Goal: Task Accomplishment & Management: Manage account settings

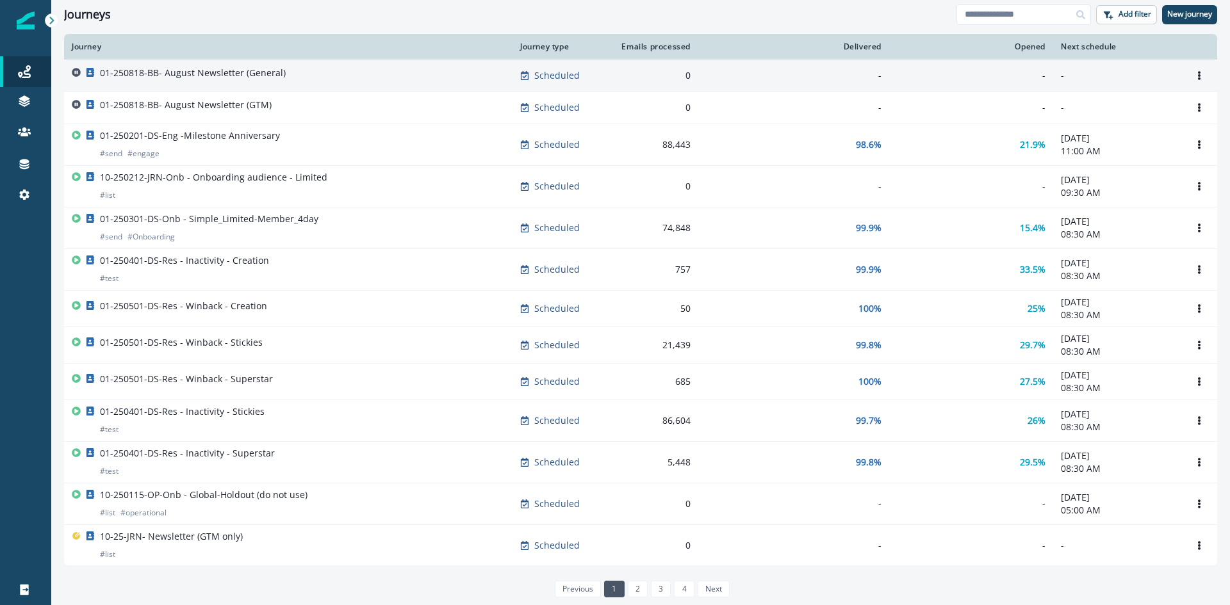
click at [231, 83] on div "01-250818-BB- August Newsletter (General)" at bounding box center [193, 76] width 186 height 18
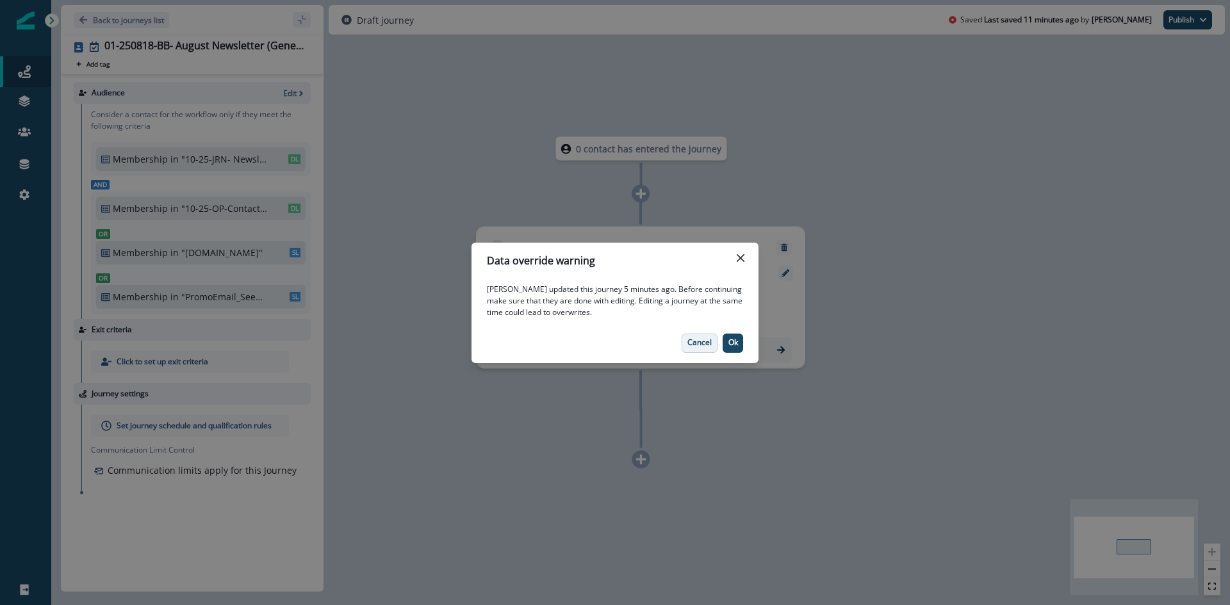
click at [694, 348] on button "Cancel" at bounding box center [700, 343] width 36 height 19
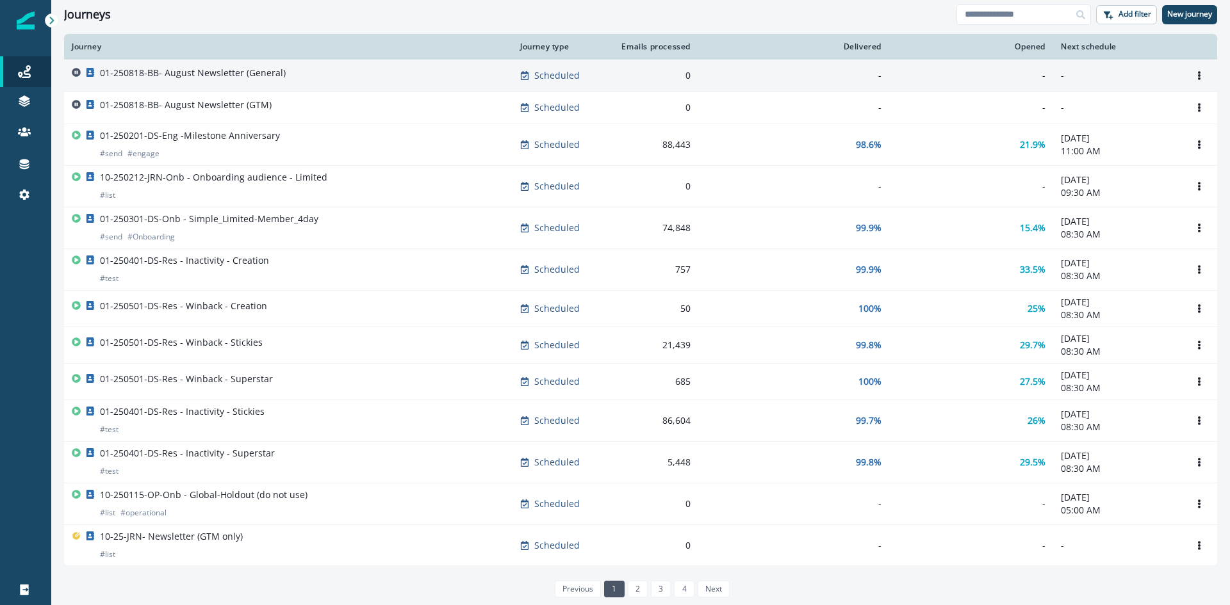
click at [254, 74] on p "01-250818-BB- August Newsletter (General)" at bounding box center [193, 73] width 186 height 13
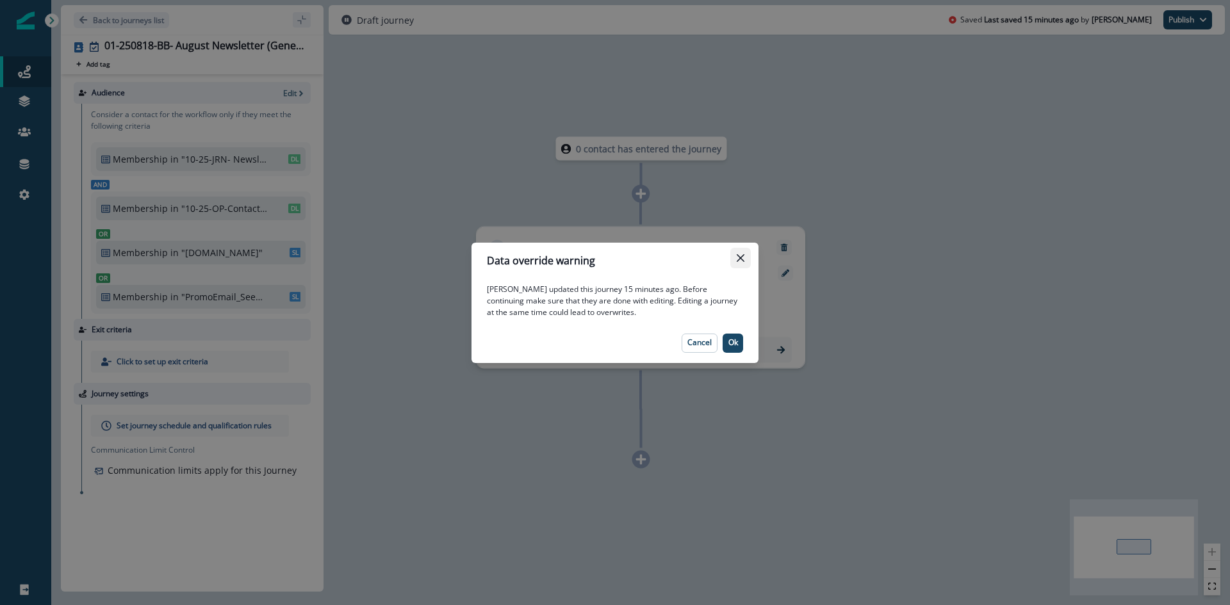
click at [737, 257] on icon "Close" at bounding box center [741, 258] width 8 height 8
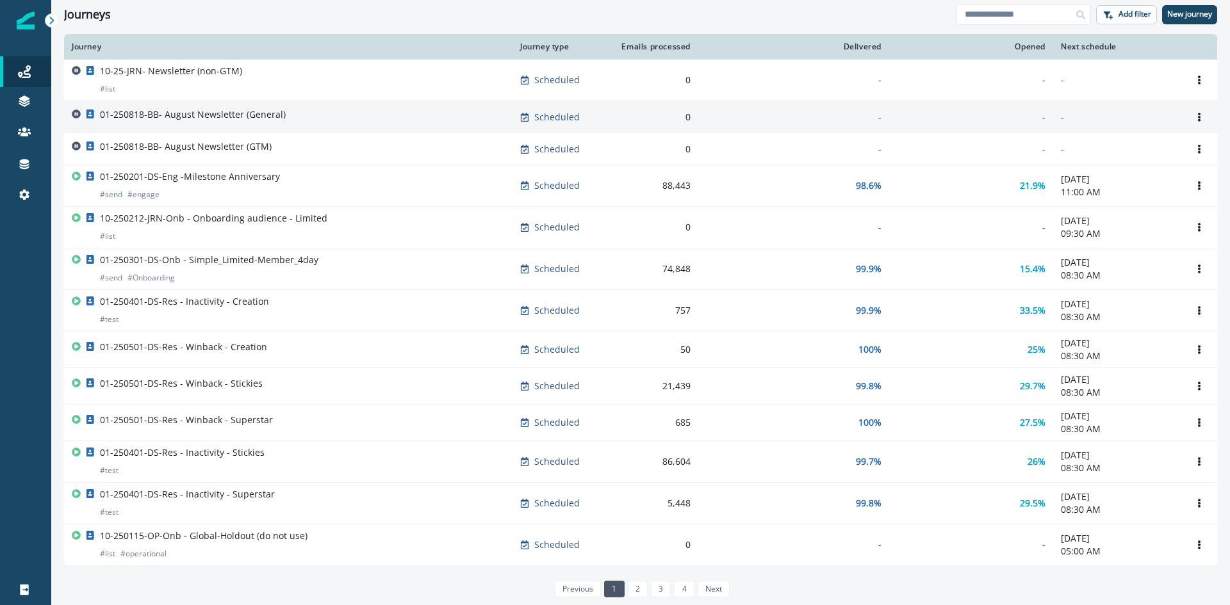
click at [172, 120] on p "01-250818-BB- August Newsletter (General)" at bounding box center [193, 114] width 186 height 13
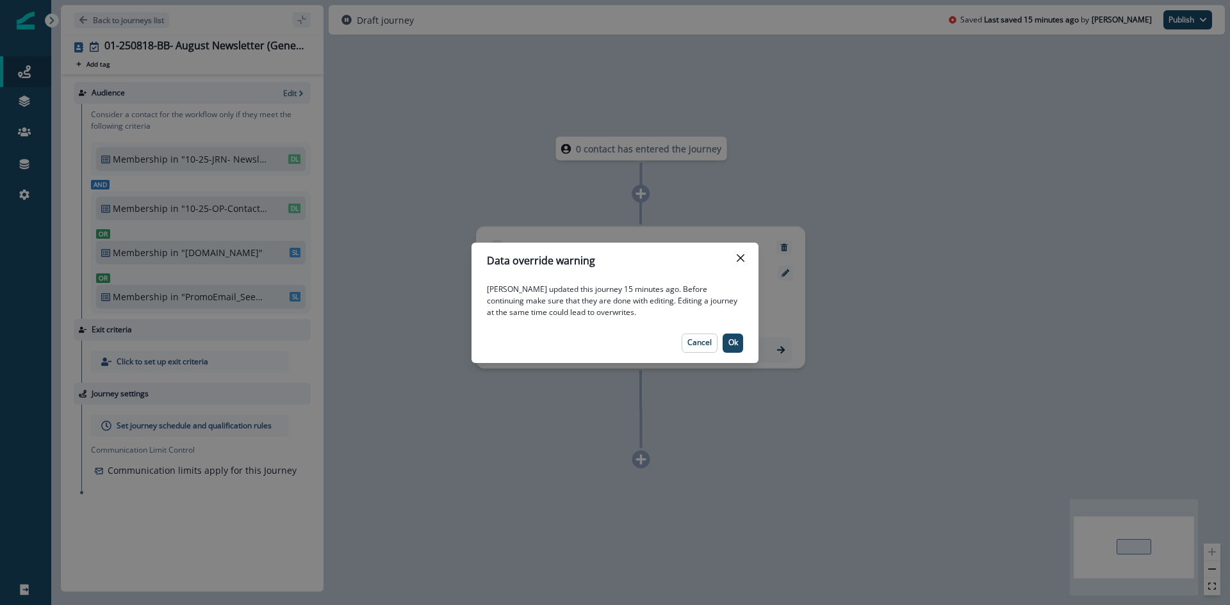
click at [56, 20] on div "Data override warning [PERSON_NAME] updated this journey 15 minutes ago. Before…" at bounding box center [615, 302] width 1230 height 605
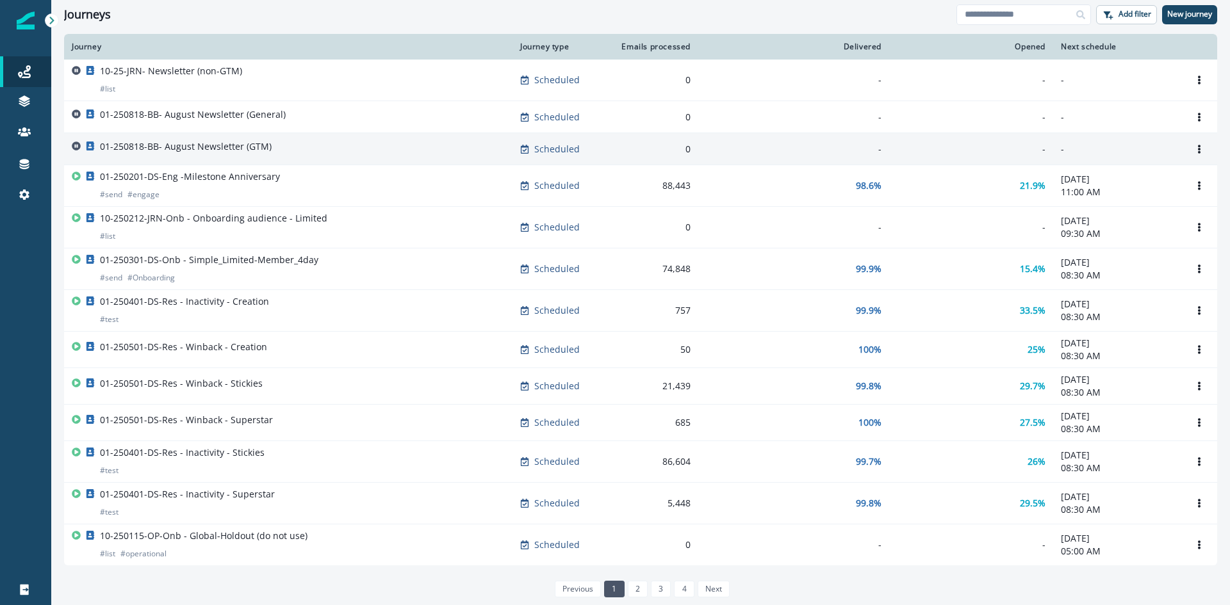
click at [223, 145] on p "01-250818-BB- August Newsletter (GTM)" at bounding box center [186, 146] width 172 height 13
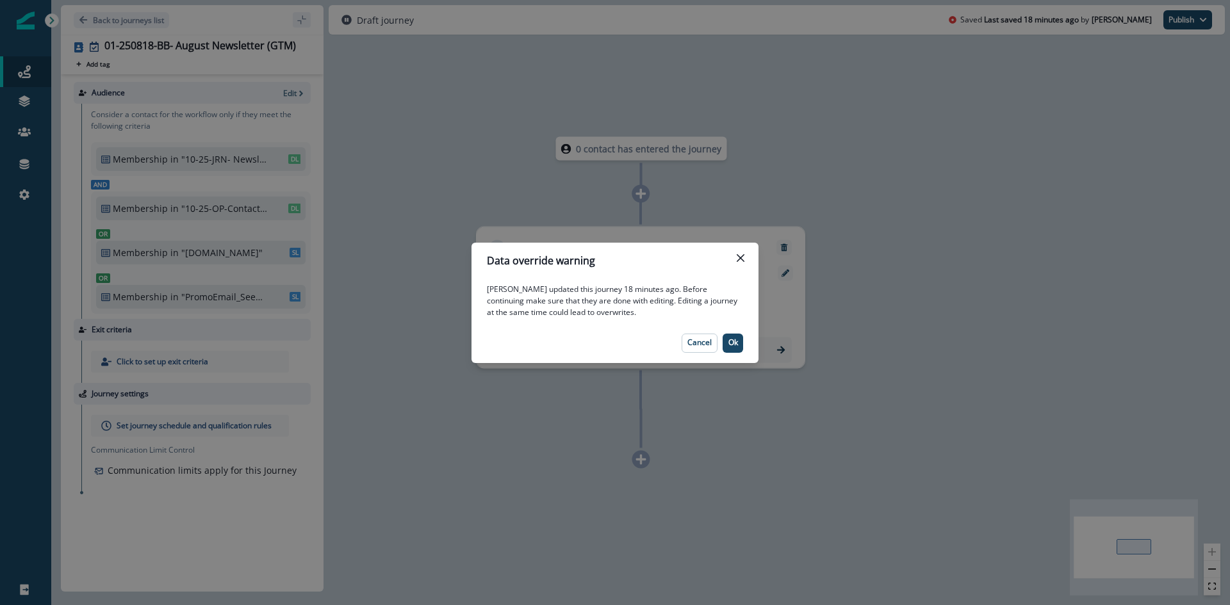
click at [57, 16] on div "Data override warning [PERSON_NAME] updated this journey 18 minutes ago. Before…" at bounding box center [615, 302] width 1230 height 605
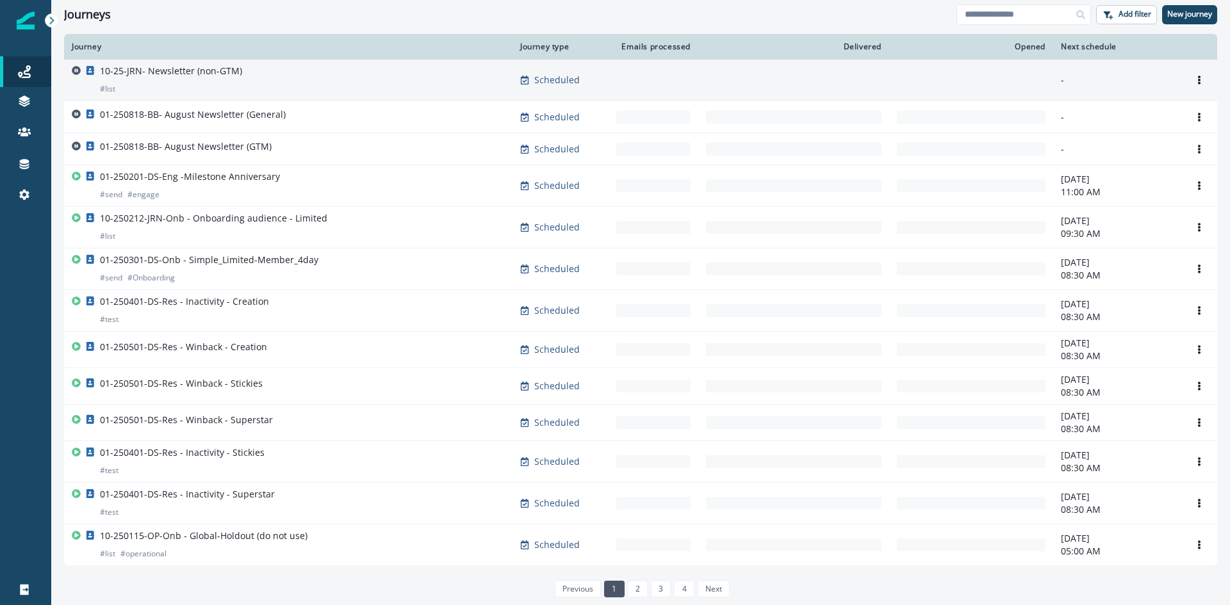
click at [152, 83] on div "10-25-JRN- Newsletter (non-GTM) # list" at bounding box center [171, 80] width 142 height 31
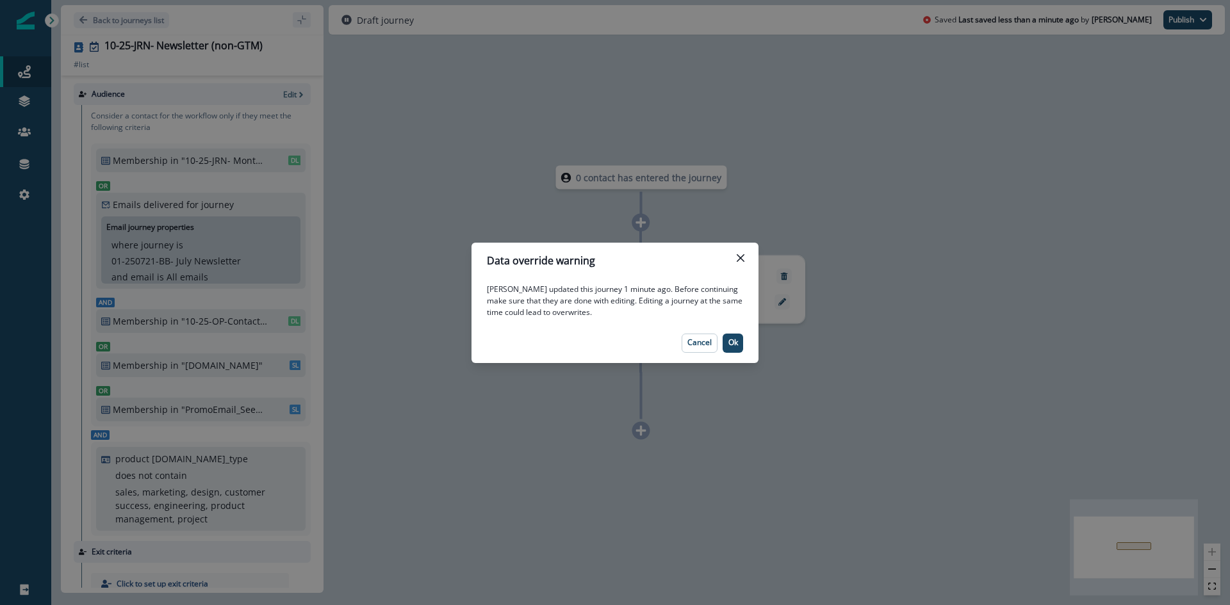
click at [65, 26] on div "Data override warning [PERSON_NAME] updated this journey 1 minute ago. Before c…" at bounding box center [615, 302] width 1230 height 605
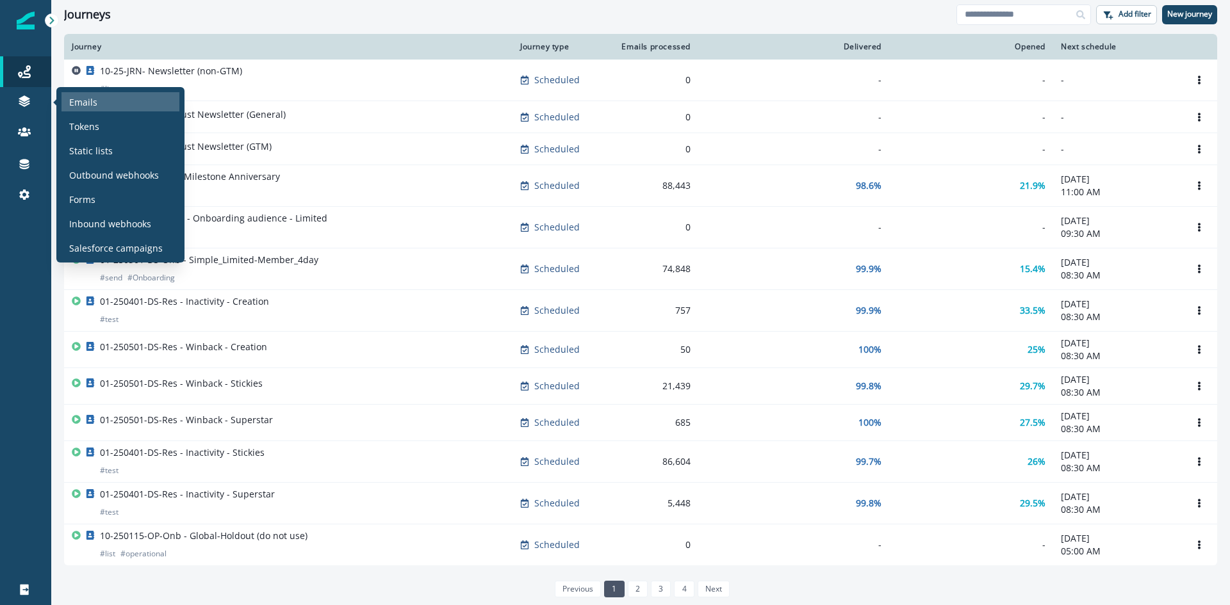
click at [76, 97] on p "Emails" at bounding box center [83, 101] width 28 height 13
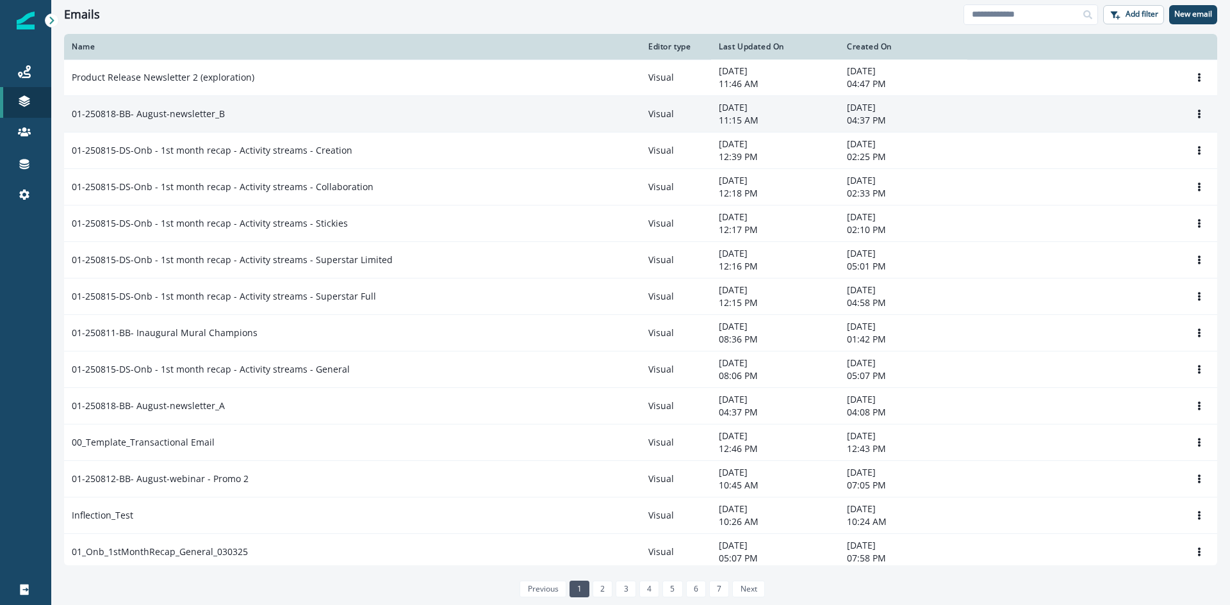
click at [245, 119] on div "01-250818-BB- August-newsletter_B" at bounding box center [352, 114] width 561 height 13
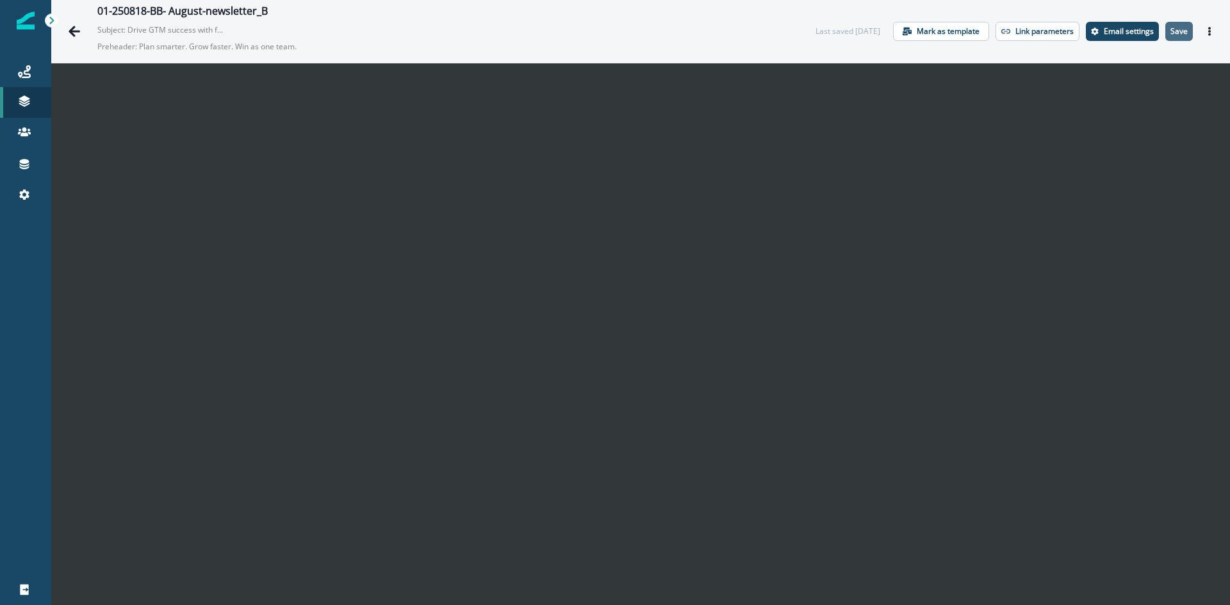
click at [1173, 32] on p "Save" at bounding box center [1178, 31] width 17 height 9
click at [71, 33] on icon "Go back" at bounding box center [75, 31] width 12 height 11
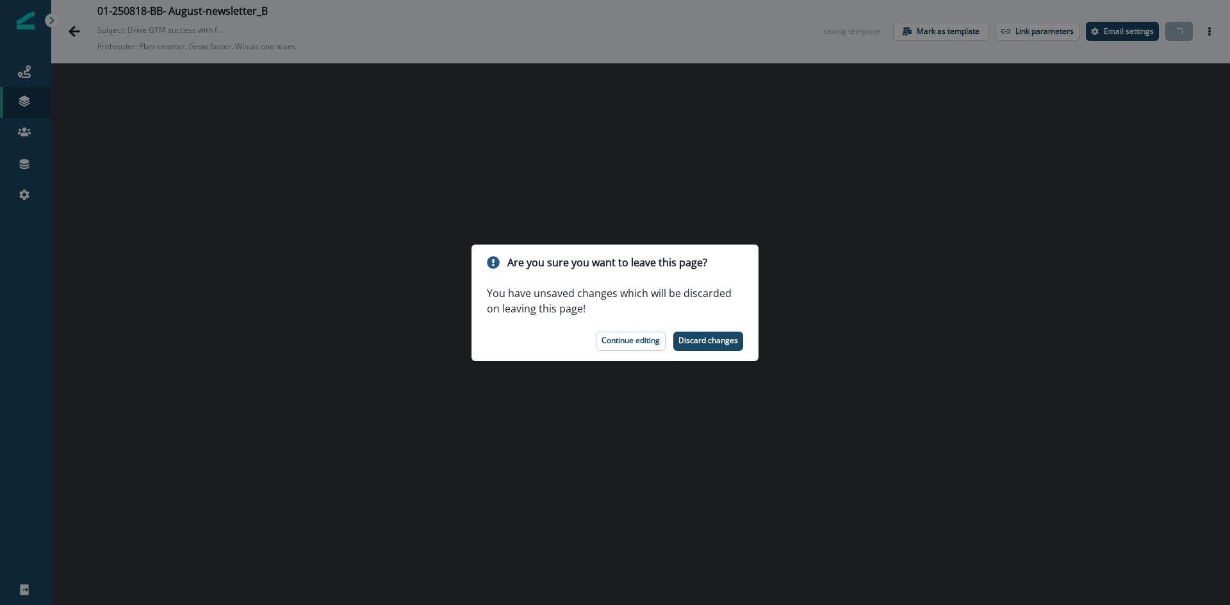
click at [88, 25] on div "Are you sure you want to leave this page? You have unsaved changes which will b…" at bounding box center [615, 302] width 1230 height 605
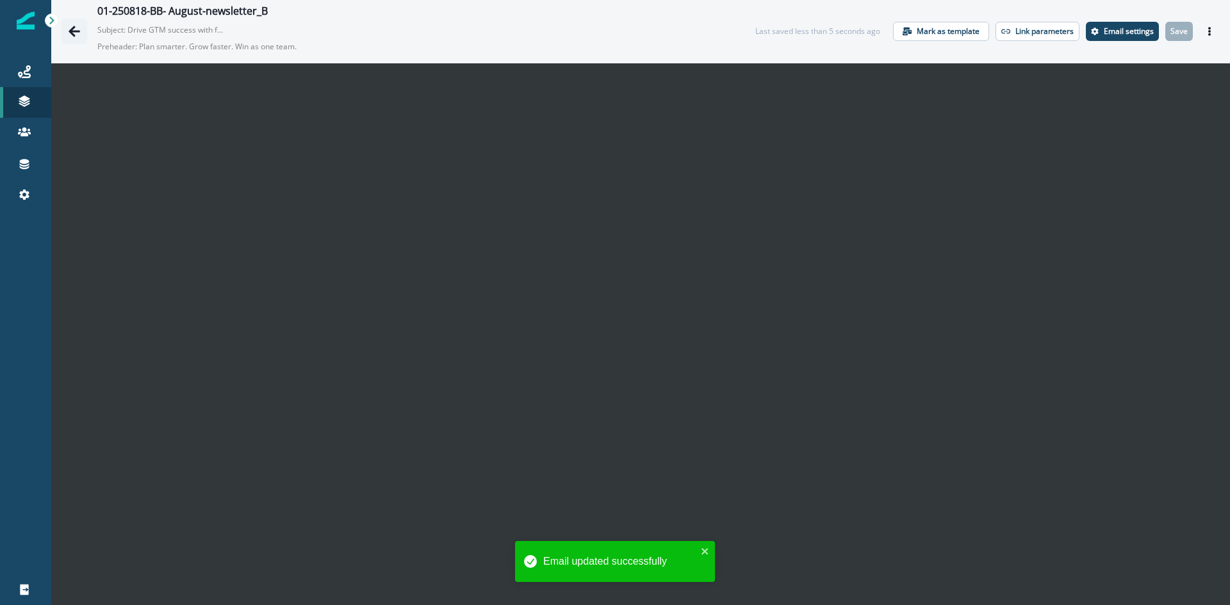
click at [74, 35] on icon "Go back" at bounding box center [75, 31] width 12 height 11
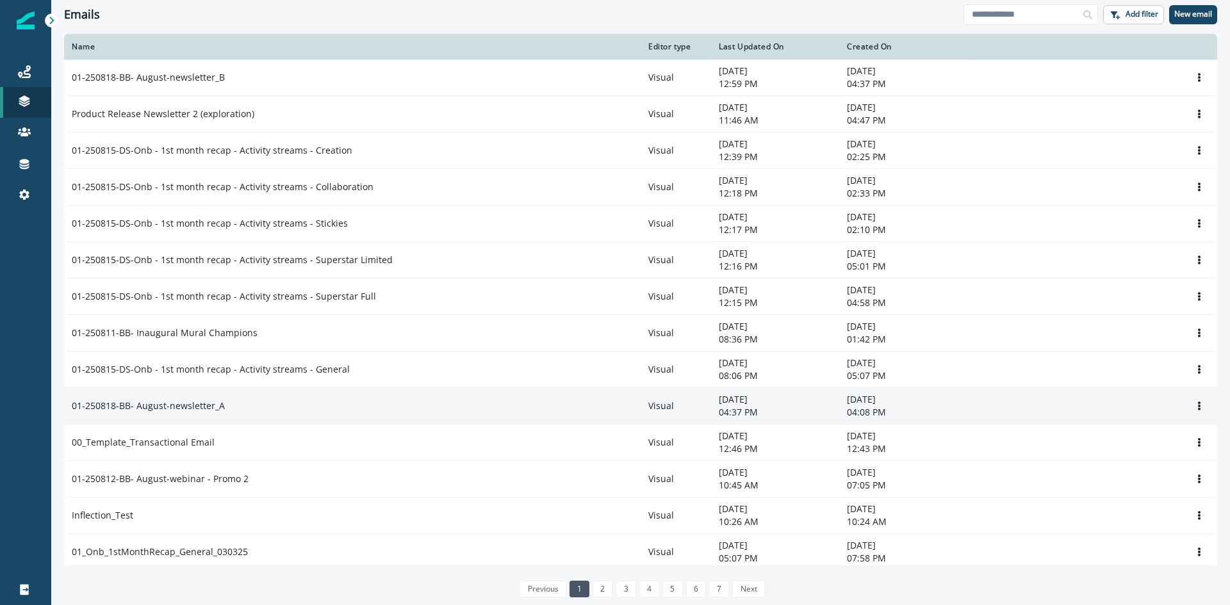
click at [217, 400] on p "01-250818-BB- August-newsletter_A" at bounding box center [148, 406] width 153 height 13
